Goal: Transaction & Acquisition: Subscribe to service/newsletter

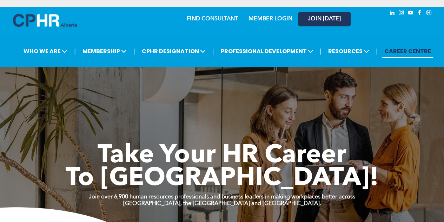
click at [336, 25] on link "JOIN [DATE]" at bounding box center [324, 19] width 53 height 14
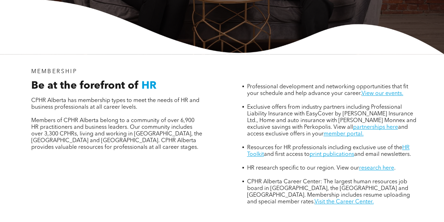
scroll to position [203, 0]
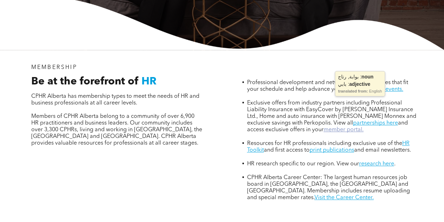
click at [332, 127] on link "member portal." at bounding box center [343, 130] width 40 height 6
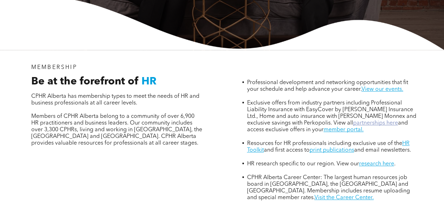
click at [353, 120] on link "partnerships here" at bounding box center [375, 123] width 45 height 6
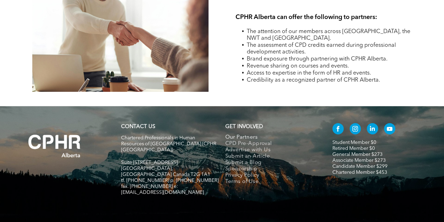
scroll to position [1119, 0]
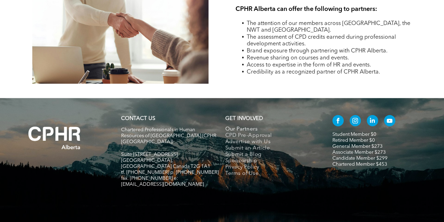
click at [354, 150] on link "Associate Member $273" at bounding box center [359, 152] width 53 height 5
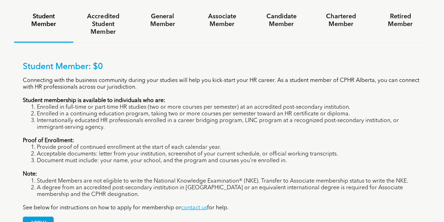
scroll to position [491, 0]
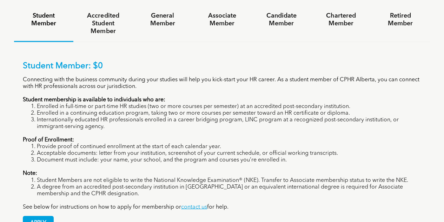
click at [188, 210] on div "APPLY" at bounding box center [222, 220] width 399 height 20
click at [190, 204] on link "contact us" at bounding box center [194, 207] width 26 height 6
click at [128, 150] on li "Acceptable documents: letter from your institution, screenshot of your current …" at bounding box center [229, 153] width 385 height 7
click at [197, 204] on link "contact us" at bounding box center [194, 207] width 26 height 6
click at [87, 177] on li "Student Members are not eligible to write the National Knowledge Examination® (…" at bounding box center [229, 180] width 385 height 7
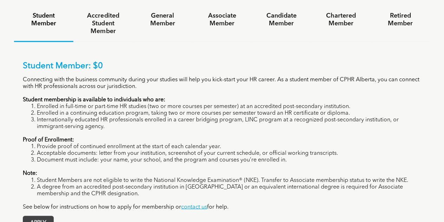
click at [39, 216] on span "APPLY" at bounding box center [38, 223] width 30 height 14
